Goal: Task Accomplishment & Management: Complete application form

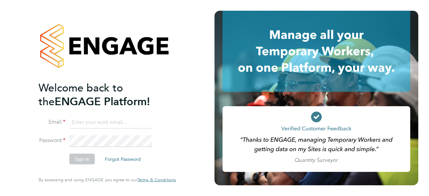
type input "info@cbwstaffingsolutions.com"
click at [82, 160] on button "Sign In" at bounding box center [81, 159] width 25 height 11
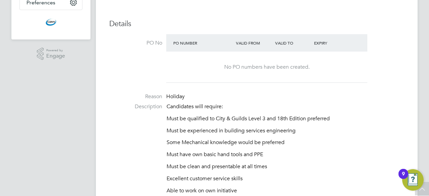
scroll to position [168, 0]
